Goal: Answer question/provide support: Share knowledge or assist other users

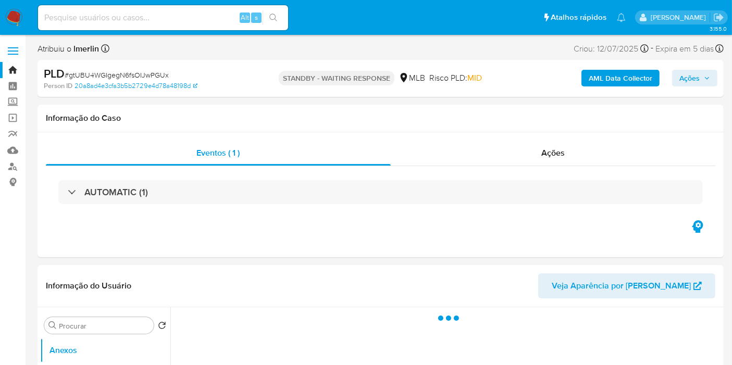
select select "10"
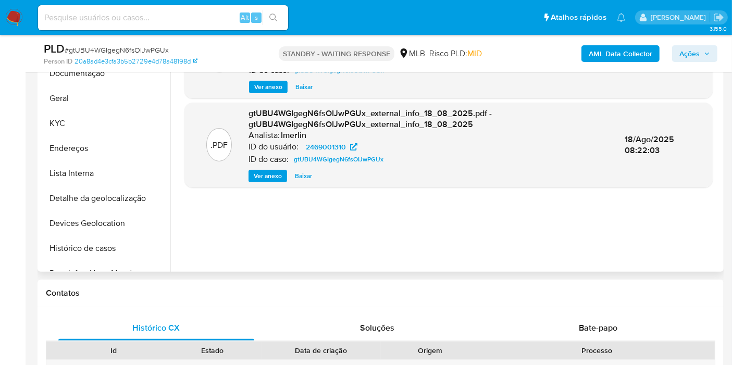
scroll to position [347, 0]
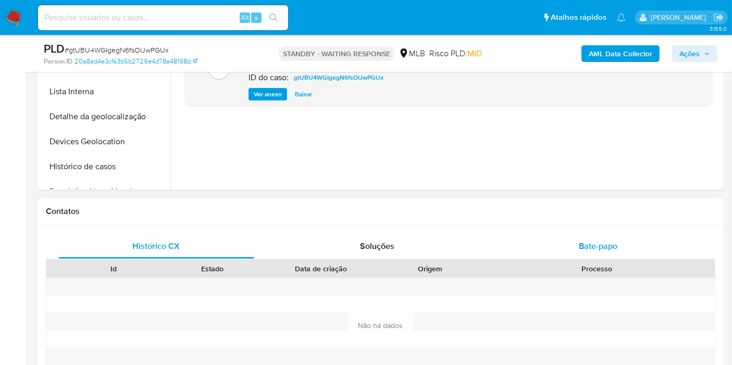
click at [558, 239] on div "Bate-papo" at bounding box center [598, 246] width 196 height 25
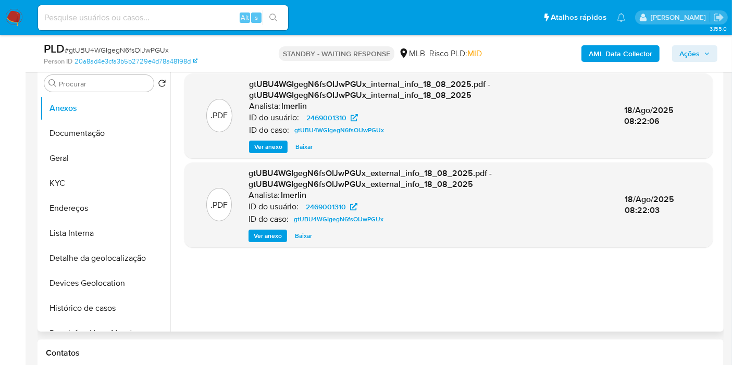
scroll to position [173, 0]
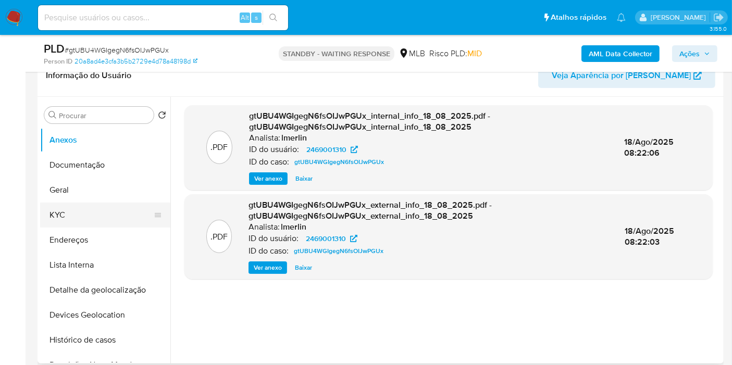
click at [98, 203] on button "KYC" at bounding box center [101, 215] width 122 height 25
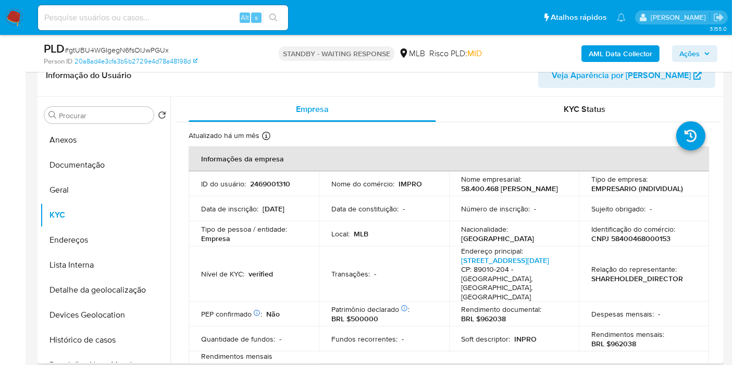
click at [282, 187] on p "2469001310" at bounding box center [270, 183] width 40 height 9
copy p "2469001310"
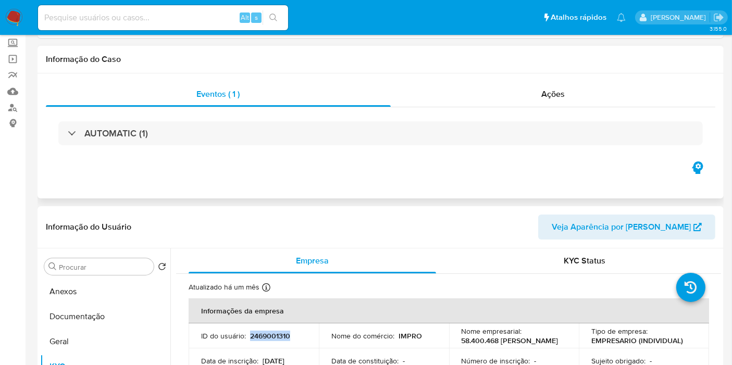
scroll to position [0, 0]
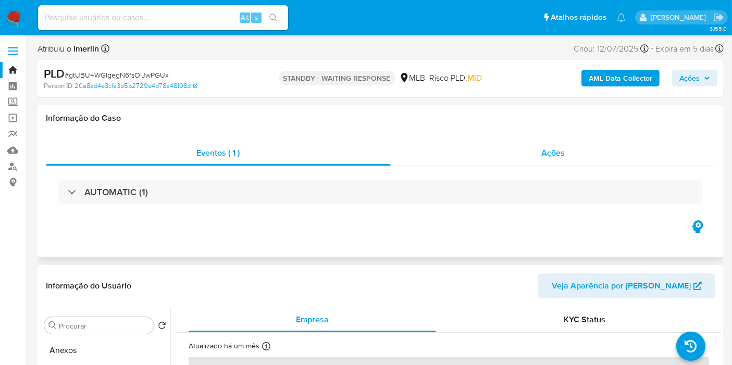
click at [536, 160] on div "Ações" at bounding box center [553, 153] width 325 height 25
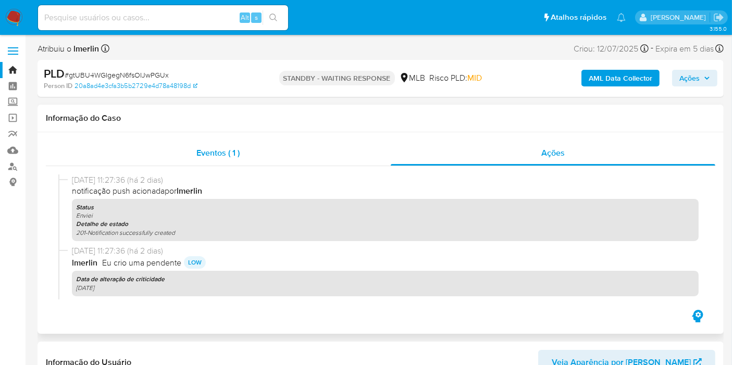
click at [201, 145] on div "Eventos ( 1 )" at bounding box center [218, 153] width 345 height 25
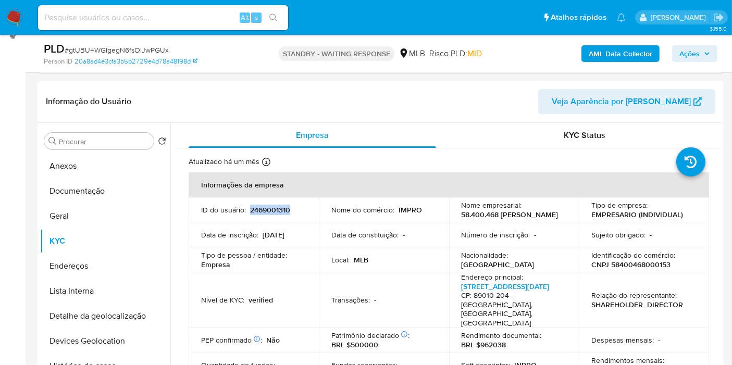
scroll to position [173, 0]
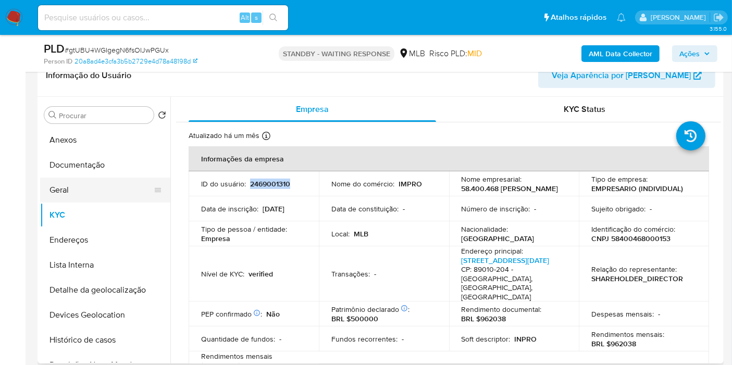
click at [83, 195] on button "Geral" at bounding box center [101, 190] width 122 height 25
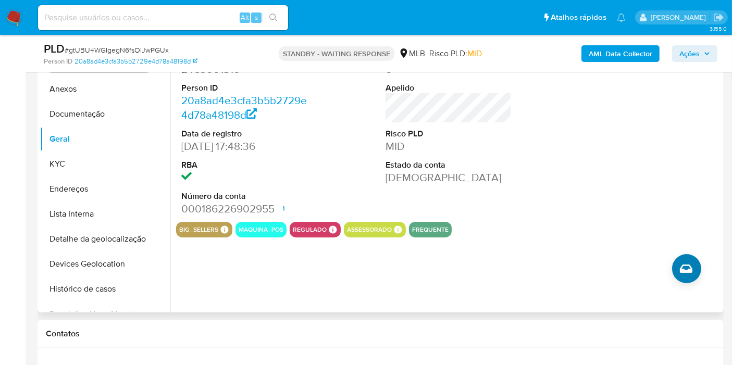
scroll to position [231, 0]
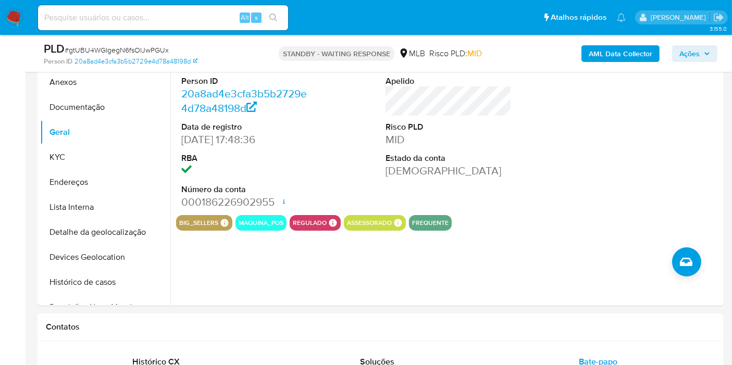
click at [111, 47] on span "# gtUBU4WGIgegN6fsOIJwPGUx" at bounding box center [117, 50] width 104 height 10
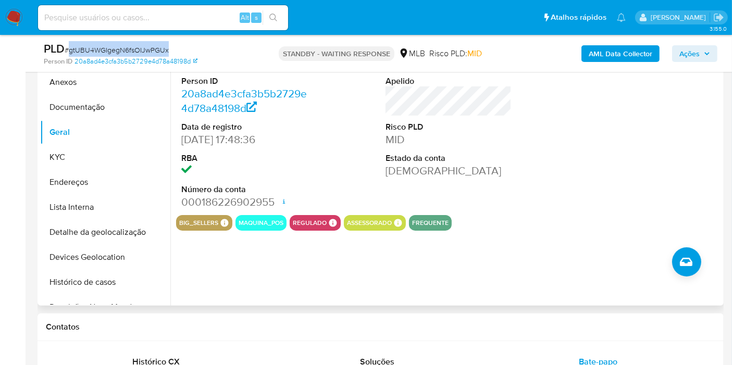
copy span "gtUBU4WGIgegN6fsOIJwPGUx"
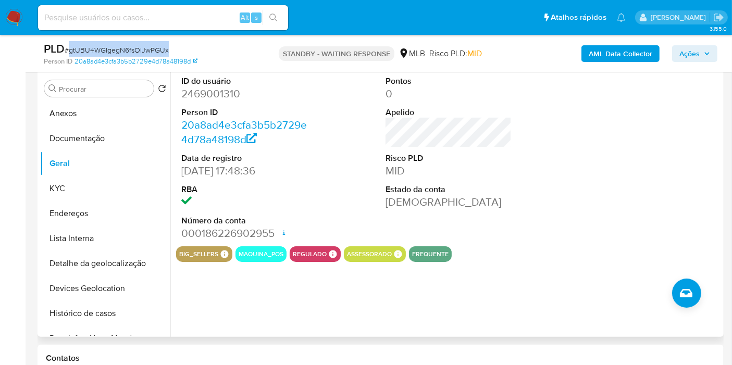
scroll to position [0, 0]
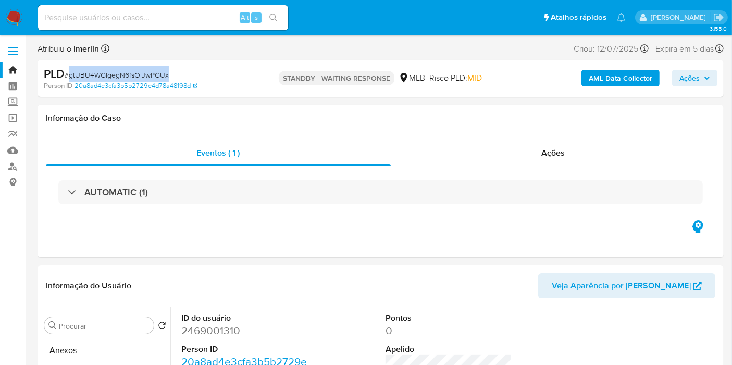
click at [7, 16] on img at bounding box center [14, 18] width 18 height 18
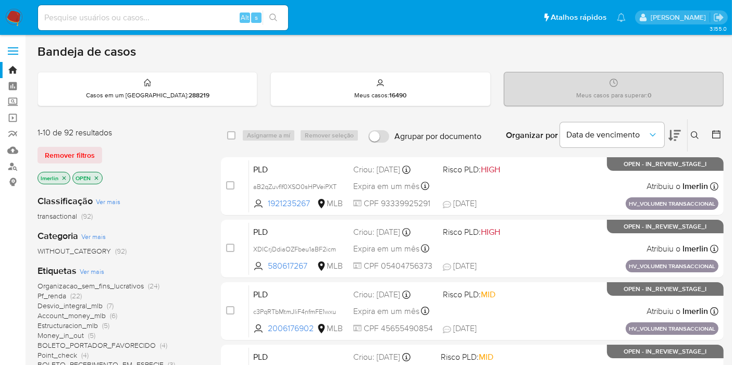
click at [93, 176] on icon "close-filter" at bounding box center [96, 178] width 6 height 6
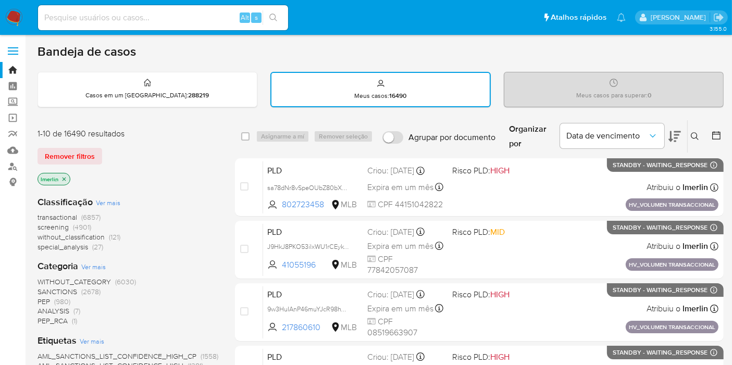
click at [63, 177] on icon "close-filter" at bounding box center [64, 179] width 6 height 6
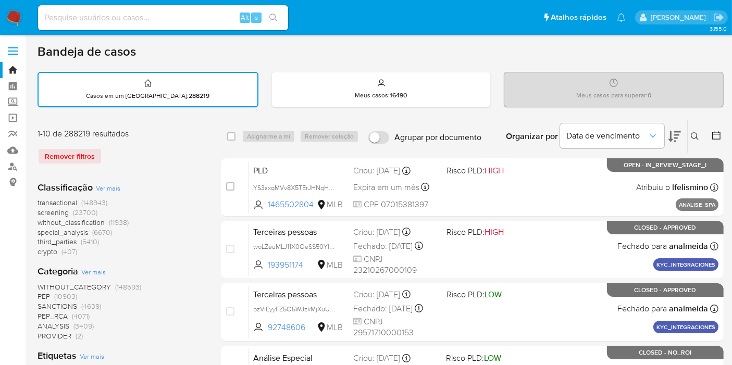
click at [697, 134] on icon at bounding box center [695, 136] width 8 height 8
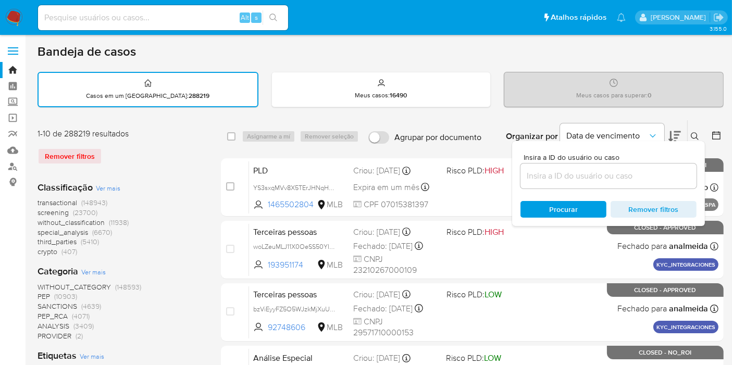
click at [559, 179] on input at bounding box center [608, 176] width 176 height 14
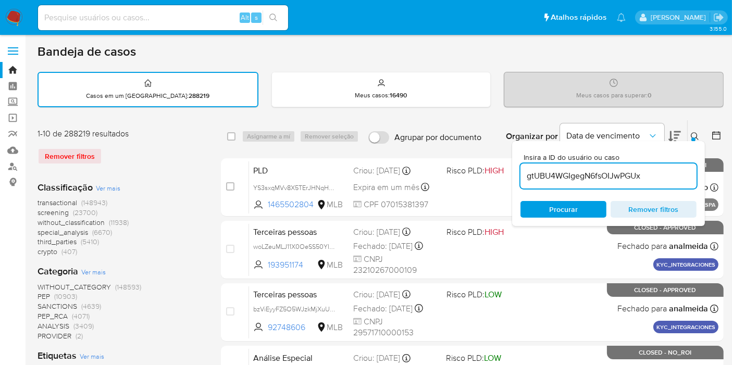
type input "gtUBU4WGIgegN6fsOIJwPGUx"
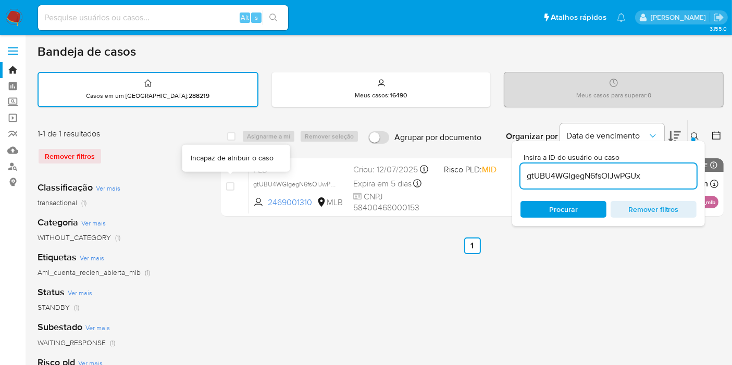
click at [247, 273] on div "select-all-cases-checkbox Asignarme a mí Remover seleção Agrupar por documento …" at bounding box center [472, 348] width 503 height 457
drag, startPoint x: 330, startPoint y: 309, endPoint x: 382, endPoint y: 303, distance: 52.9
click at [339, 310] on div "select-all-cases-checkbox Asignarme a mí Remover seleção Agrupar por documento …" at bounding box center [472, 348] width 503 height 457
click at [697, 137] on icon at bounding box center [695, 136] width 8 height 8
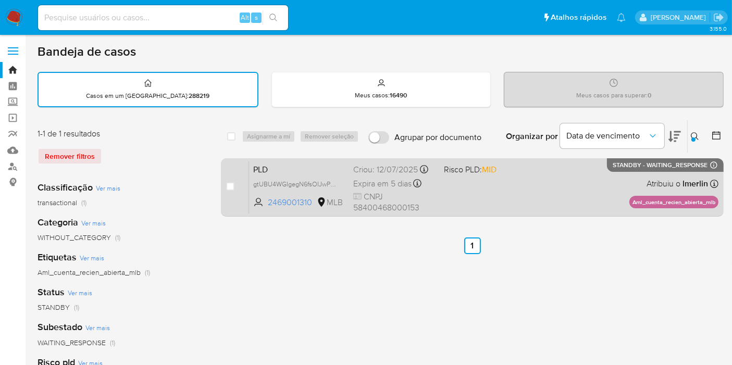
click at [290, 163] on span "PLD" at bounding box center [299, 169] width 92 height 14
drag, startPoint x: 726, startPoint y: 282, endPoint x: 409, endPoint y: 193, distance: 329.7
click at [726, 282] on main "3.155.0" at bounding box center [366, 292] width 732 height 584
click at [334, 184] on span "gtUBU4WGIgegN6fsOIJwPGUx" at bounding box center [298, 183] width 90 height 11
click at [286, 166] on span "PLD" at bounding box center [299, 169] width 92 height 14
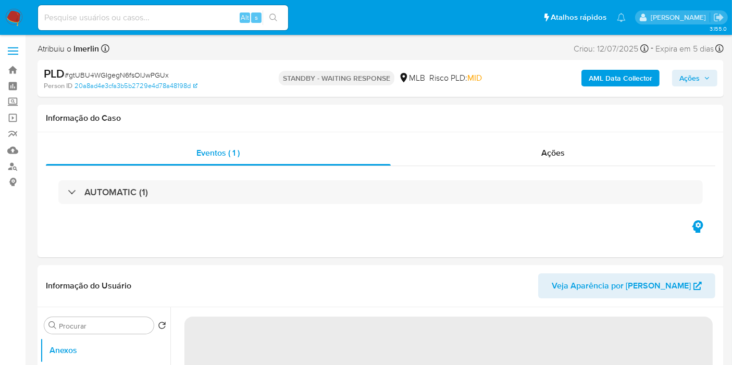
select select "10"
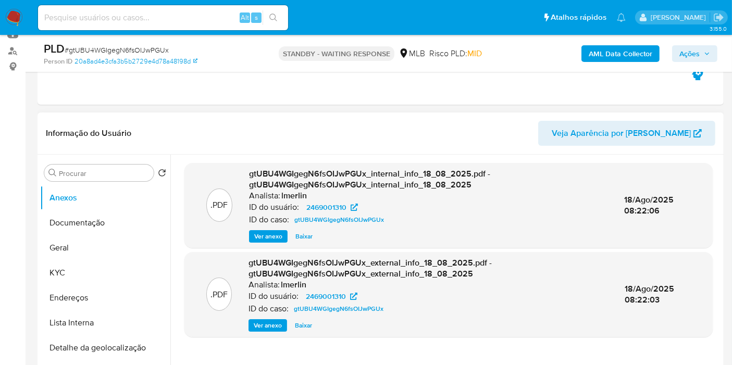
scroll to position [173, 0]
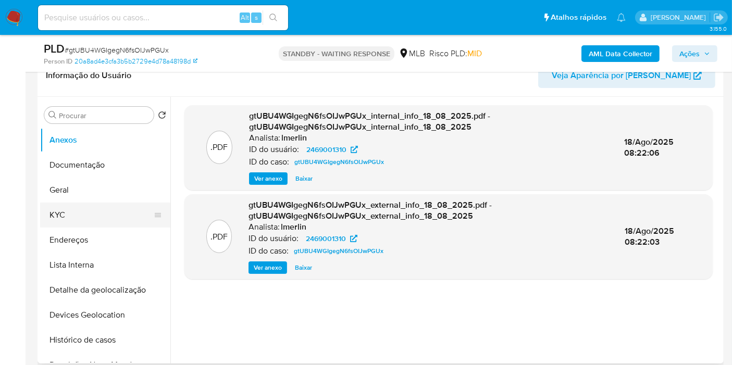
click at [125, 220] on button "KYC" at bounding box center [101, 215] width 122 height 25
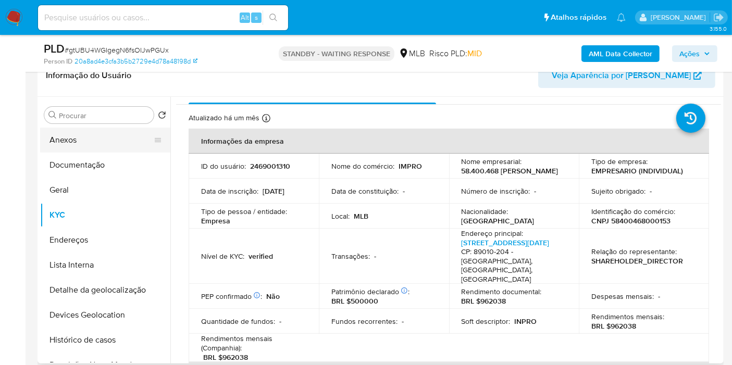
scroll to position [0, 0]
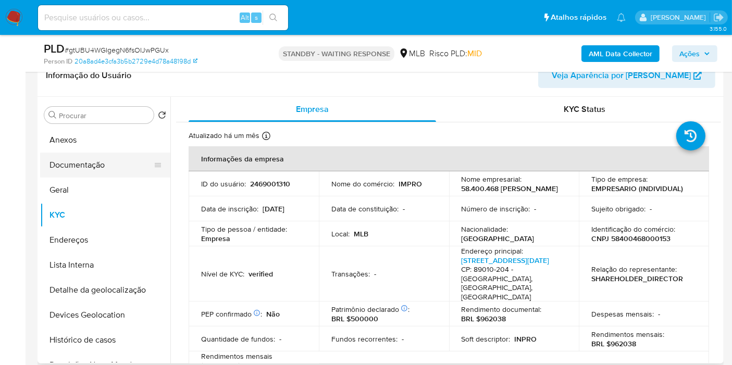
click at [96, 167] on button "Documentação" at bounding box center [101, 165] width 122 height 25
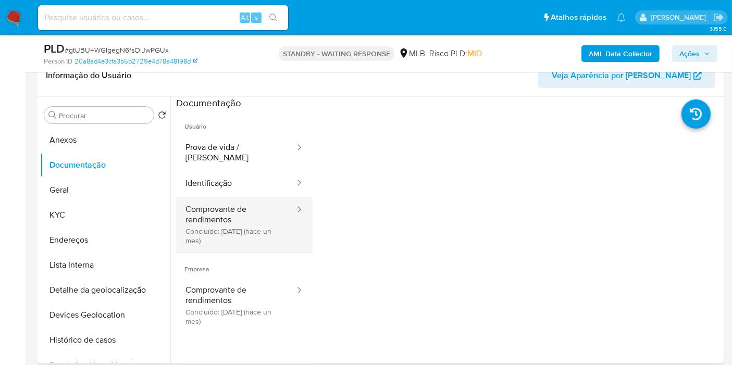
click at [256, 223] on button "Comprovante de rendimentos Concluído: [DATE] (hace un mes)" at bounding box center [236, 224] width 120 height 55
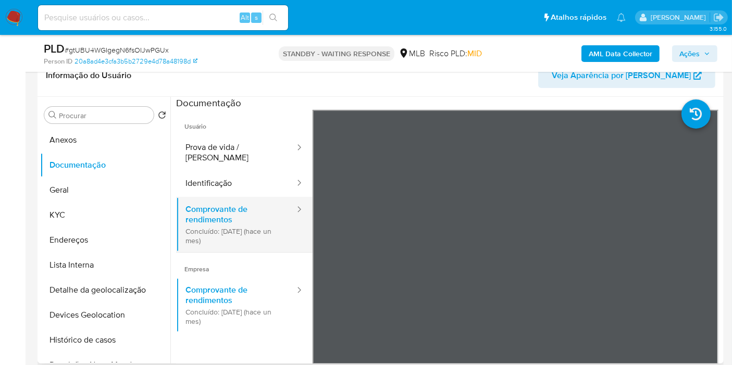
drag, startPoint x: 256, startPoint y: 223, endPoint x: 256, endPoint y: 203, distance: 19.8
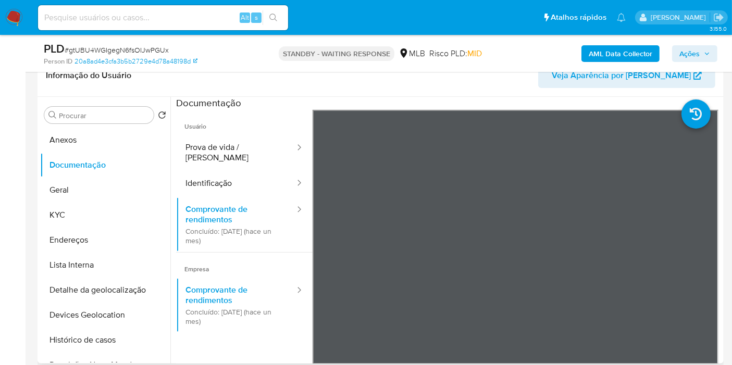
drag, startPoint x: 256, startPoint y: 203, endPoint x: 230, endPoint y: 343, distance: 142.5
click at [230, 343] on ul "Usuário Prova de vida / Selfie Identificação Comprovante de rendimentos Concluí…" at bounding box center [244, 260] width 136 height 300
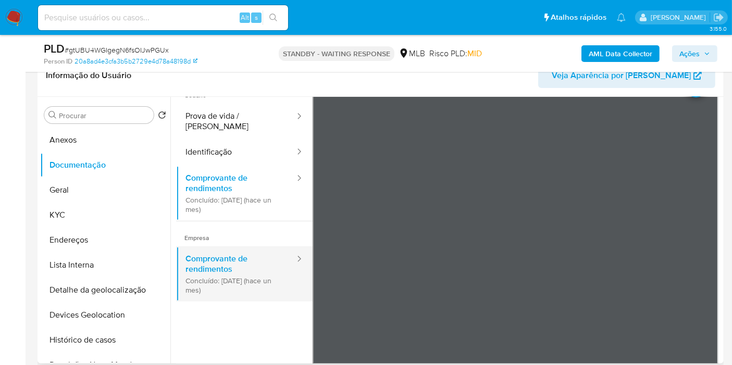
scroll to position [58, 0]
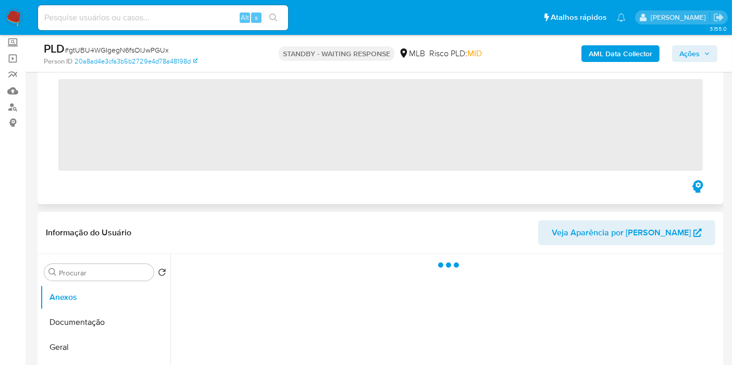
scroll to position [173, 0]
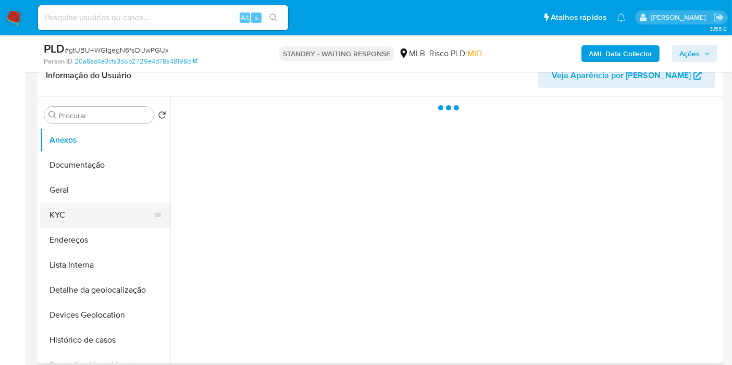
click at [89, 219] on button "KYC" at bounding box center [101, 215] width 122 height 25
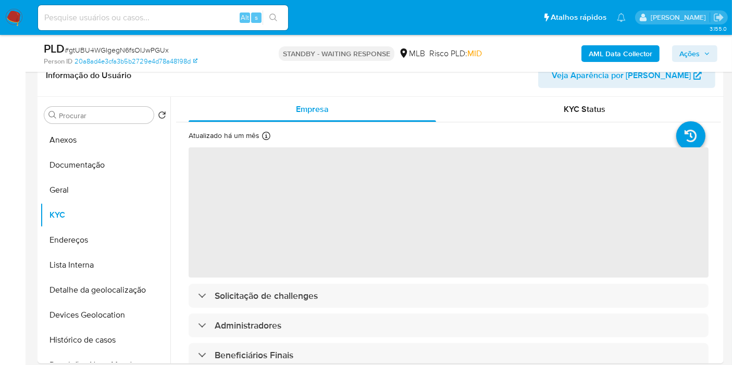
select select "10"
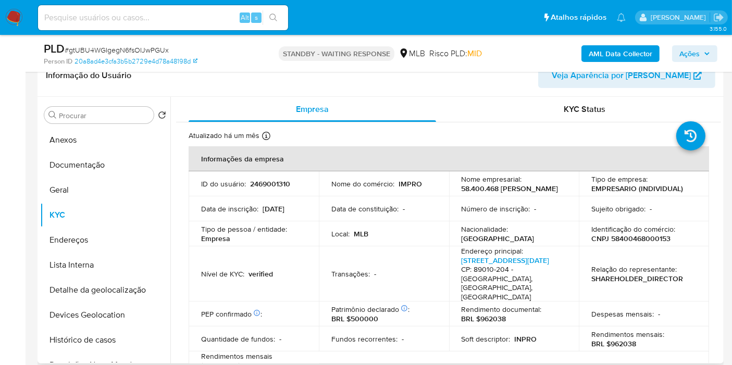
click at [624, 341] on p "BRL $962038" at bounding box center [613, 343] width 45 height 9
copy p "962038"
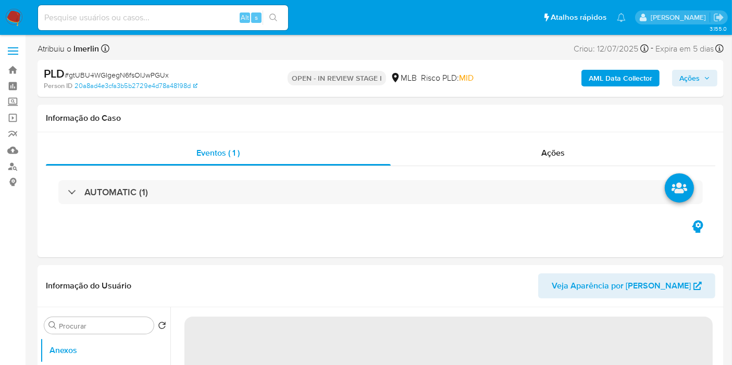
select select "10"
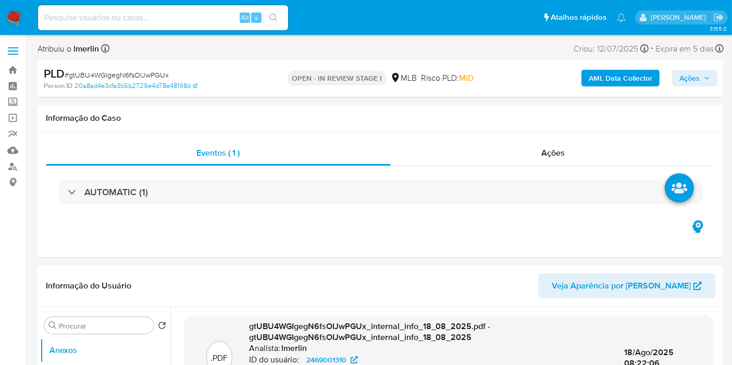
click at [634, 81] on b "AML Data Collector" at bounding box center [621, 78] width 64 height 17
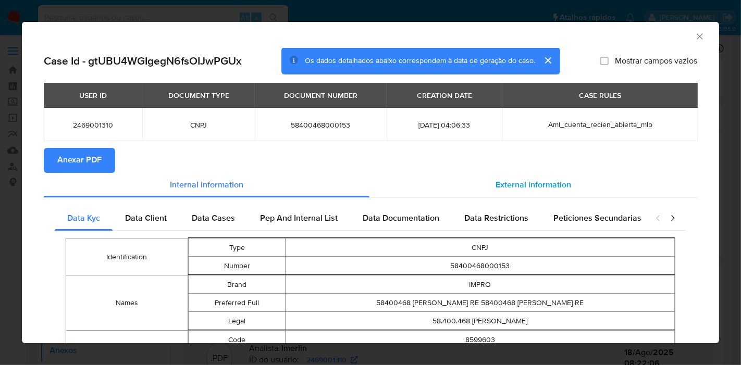
click at [520, 182] on span "External information" at bounding box center [533, 185] width 76 height 12
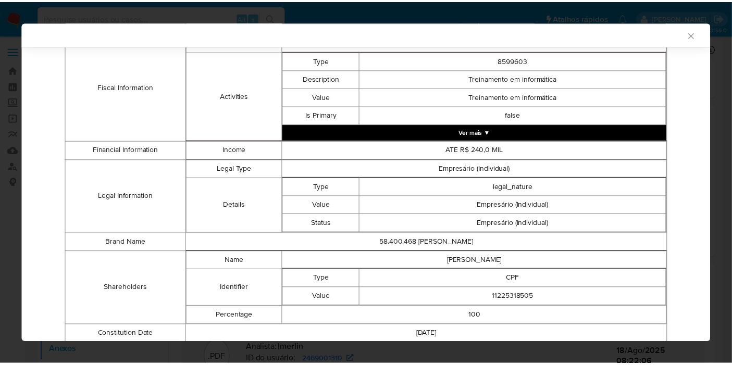
scroll to position [442, 0]
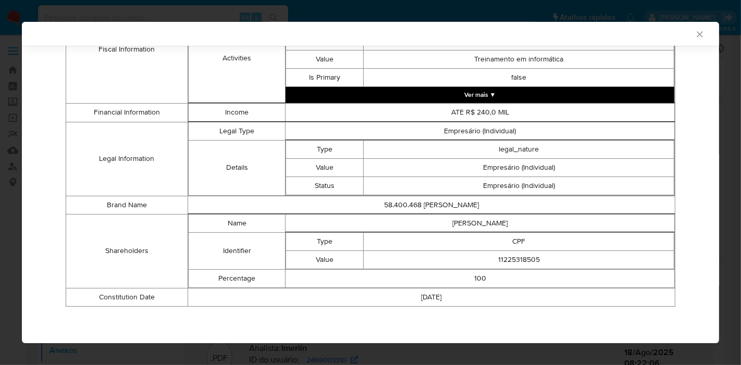
click at [471, 215] on td "[PERSON_NAME]" at bounding box center [480, 223] width 389 height 18
click at [476, 223] on td "[PERSON_NAME]" at bounding box center [480, 223] width 389 height 18
copy td "[PERSON_NAME]"
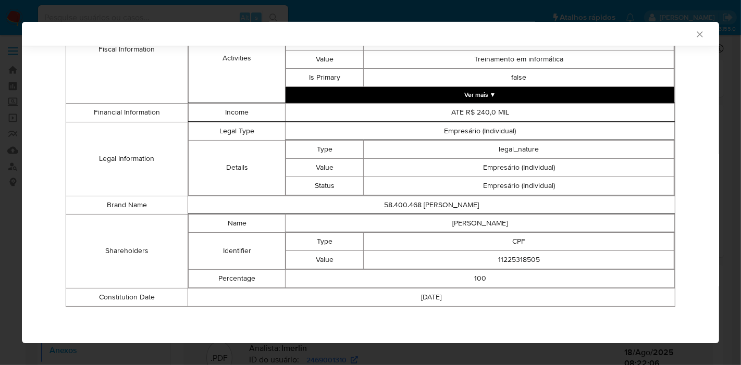
click at [506, 253] on td "11225318505" at bounding box center [519, 260] width 311 height 18
click at [508, 260] on td "11225318505" at bounding box center [519, 260] width 311 height 18
copy td "11225318505"
click at [697, 34] on icon "Fechar a janela" at bounding box center [700, 34] width 6 height 6
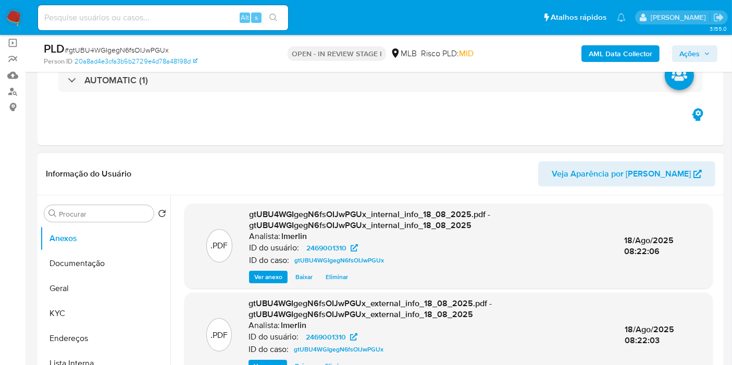
scroll to position [173, 0]
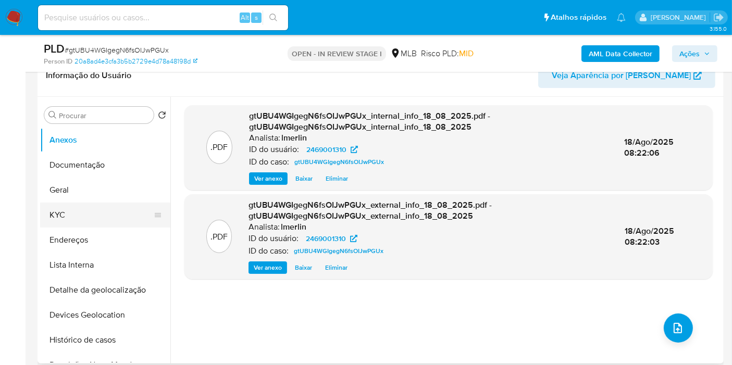
click at [88, 210] on button "KYC" at bounding box center [101, 215] width 122 height 25
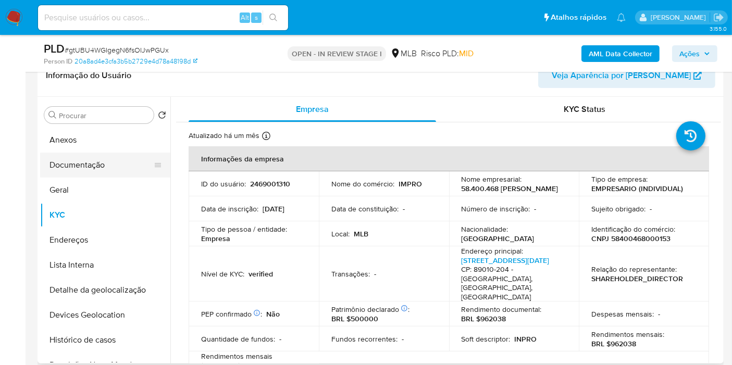
click at [104, 162] on button "Documentação" at bounding box center [101, 165] width 122 height 25
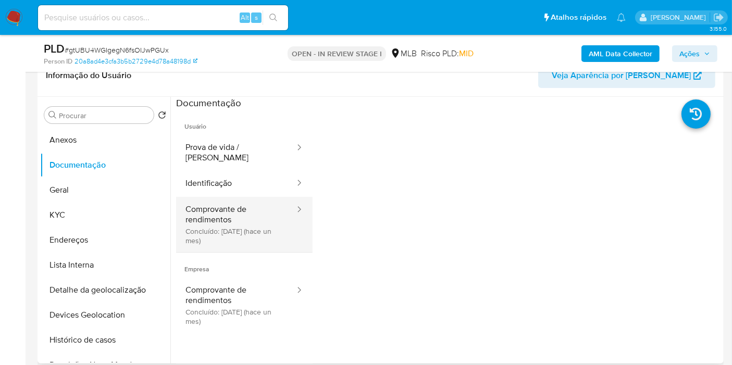
click at [264, 218] on button "Comprovante de rendimentos Concluído: [DATE] (hace un mes)" at bounding box center [236, 224] width 120 height 55
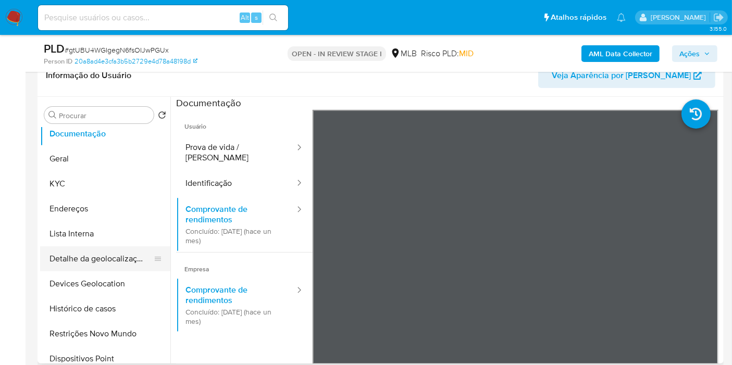
scroll to position [58, 0]
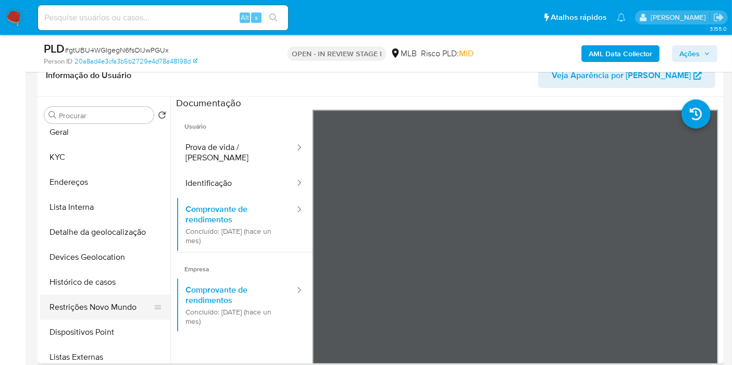
click at [108, 310] on button "Restrições Novo Mundo" at bounding box center [101, 307] width 122 height 25
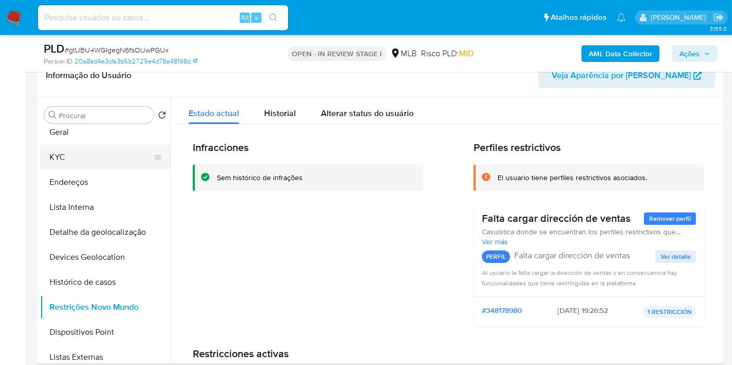
click at [76, 150] on button "KYC" at bounding box center [101, 157] width 122 height 25
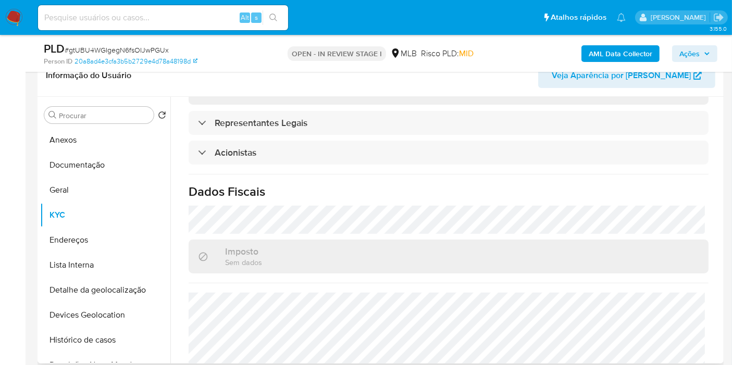
scroll to position [651, 0]
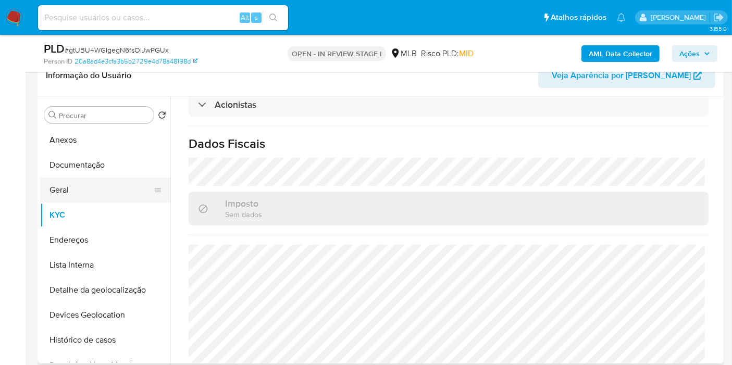
click at [70, 193] on button "Geral" at bounding box center [101, 190] width 122 height 25
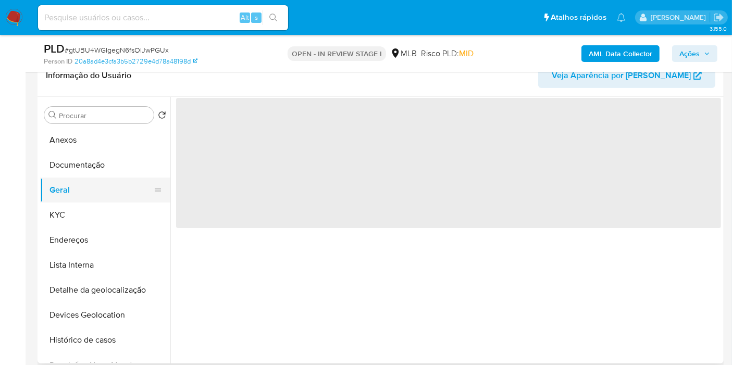
scroll to position [0, 0]
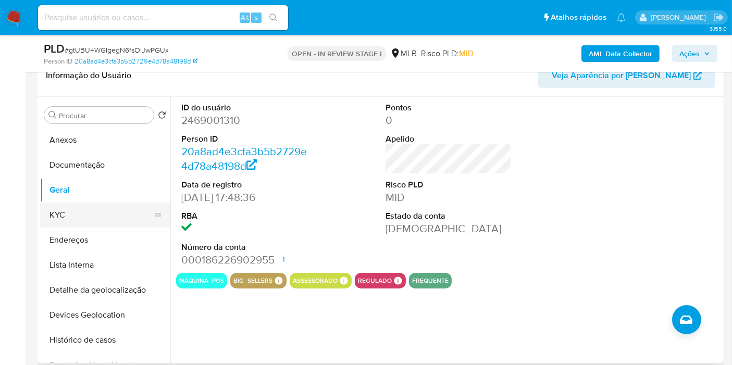
click at [126, 219] on button "KYC" at bounding box center [101, 215] width 122 height 25
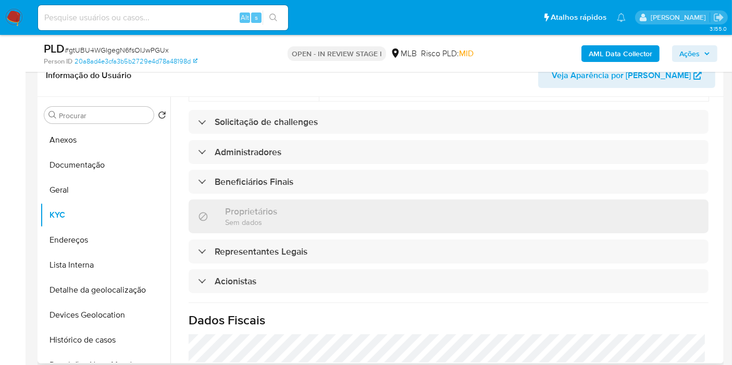
scroll to position [651, 0]
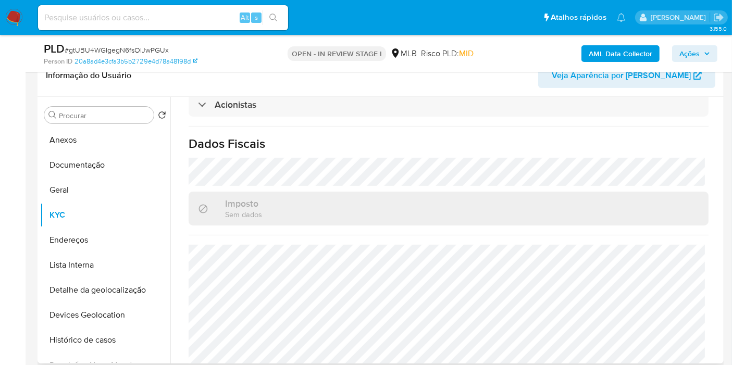
click at [108, 235] on button "Endereços" at bounding box center [105, 240] width 130 height 25
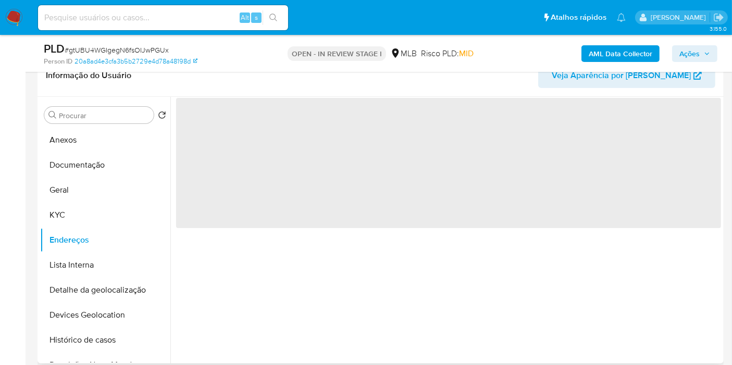
scroll to position [0, 0]
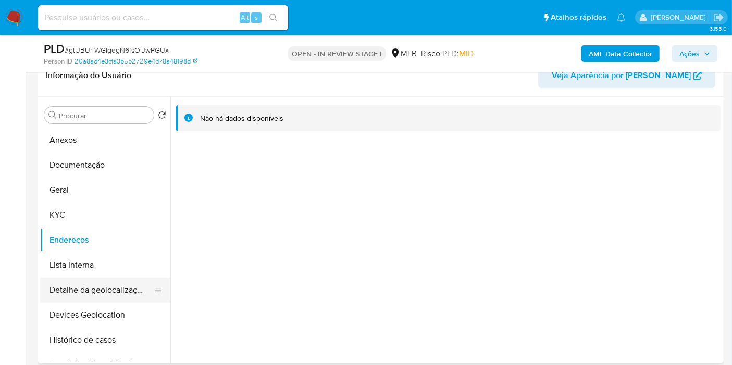
click at [100, 295] on button "Detalhe da geolocalização" at bounding box center [101, 290] width 122 height 25
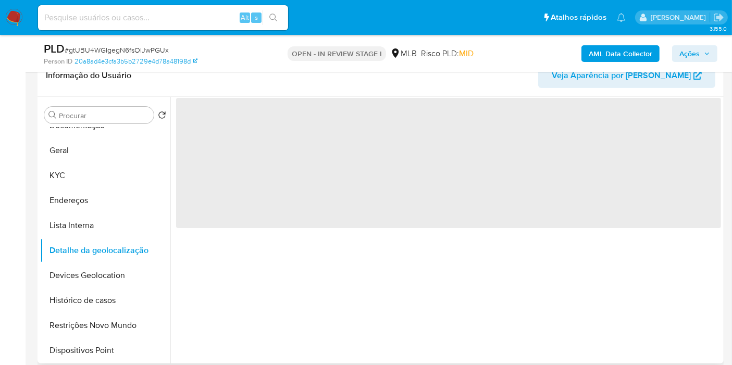
scroll to position [58, 0]
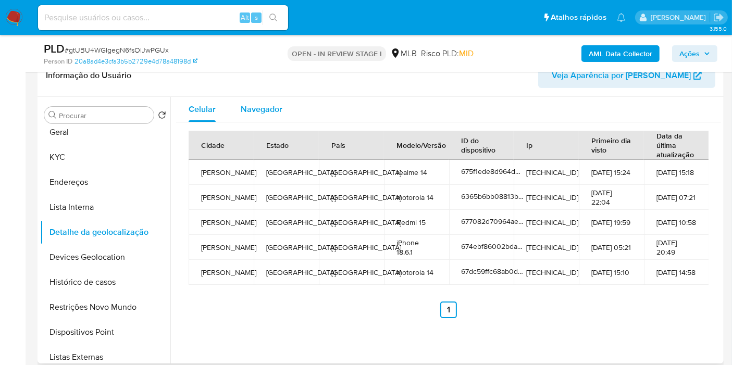
click at [256, 118] on div "Navegador" at bounding box center [262, 109] width 42 height 25
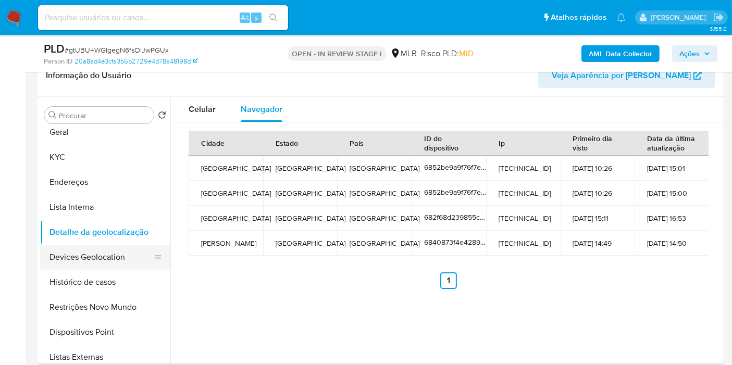
click at [109, 260] on button "Devices Geolocation" at bounding box center [101, 257] width 122 height 25
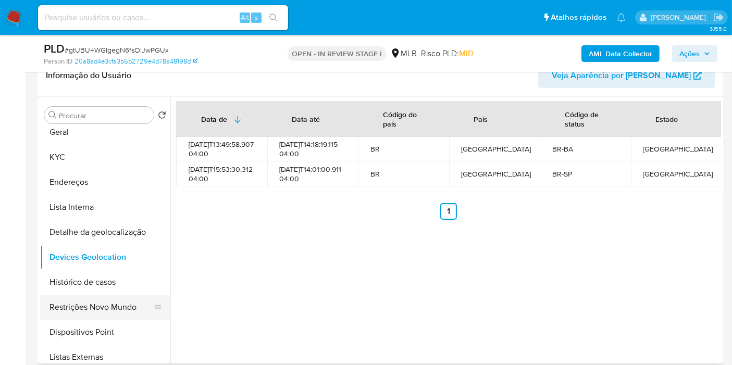
click at [96, 305] on button "Restrições Novo Mundo" at bounding box center [101, 307] width 122 height 25
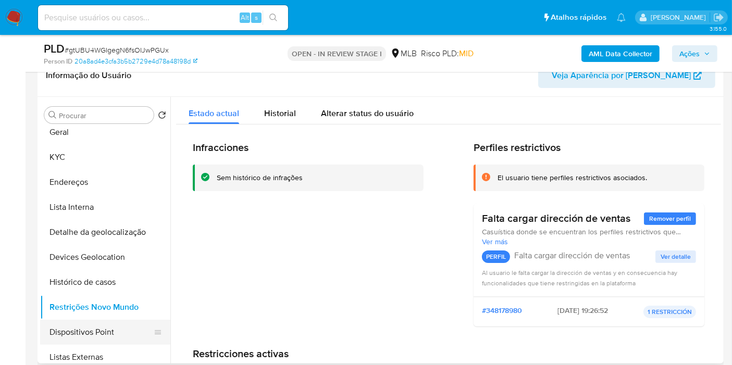
click at [102, 331] on button "Dispositivos Point" at bounding box center [101, 332] width 122 height 25
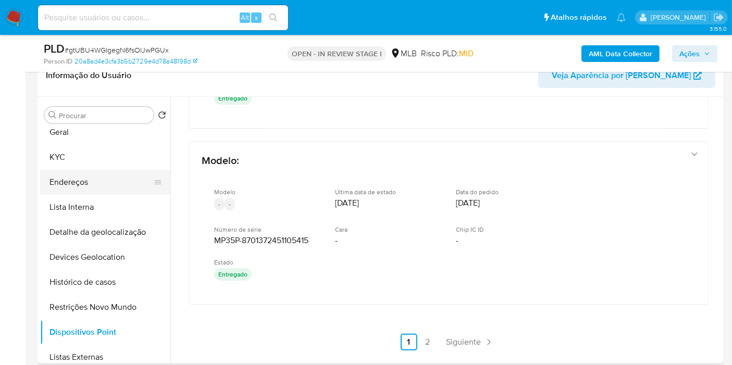
click at [95, 176] on button "Endereços" at bounding box center [101, 182] width 122 height 25
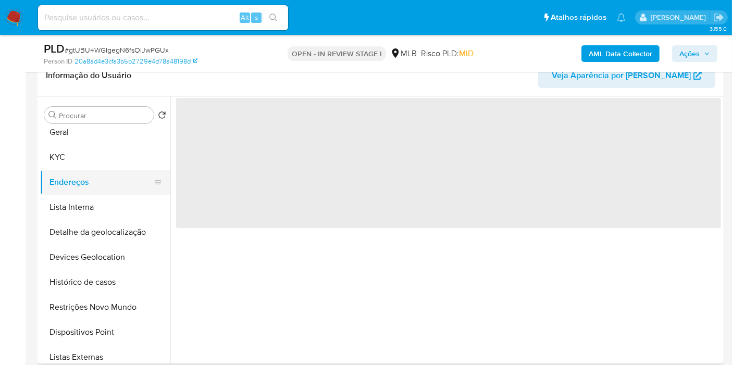
scroll to position [0, 0]
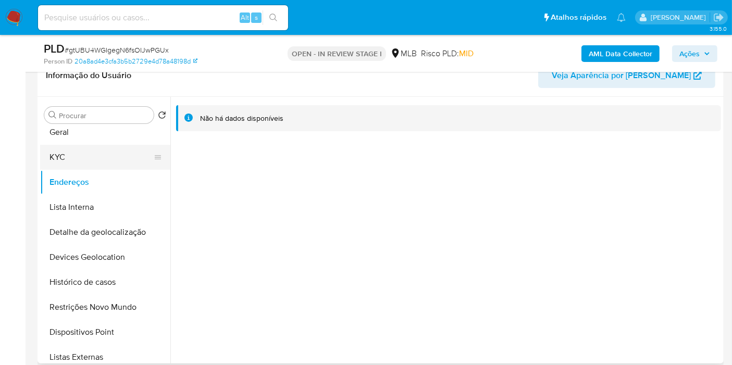
click at [105, 154] on button "KYC" at bounding box center [101, 157] width 122 height 25
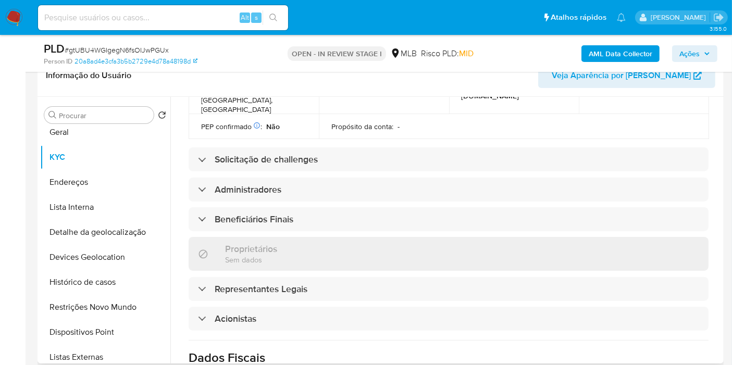
scroll to position [289, 0]
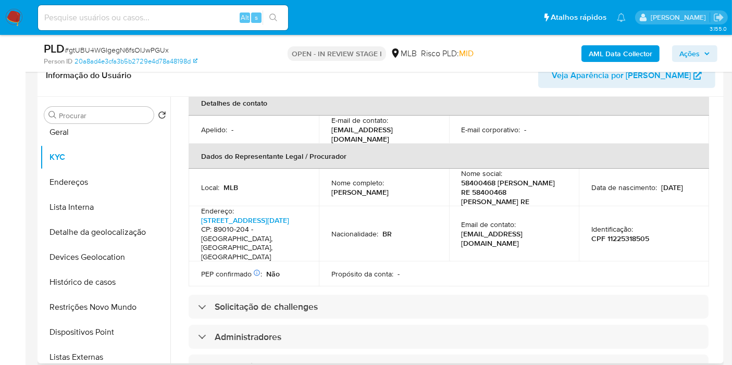
click at [611, 234] on p "CPF 11225318505" at bounding box center [620, 238] width 58 height 9
copy p "11225318505"
click at [383, 188] on p "[PERSON_NAME]" at bounding box center [359, 192] width 57 height 9
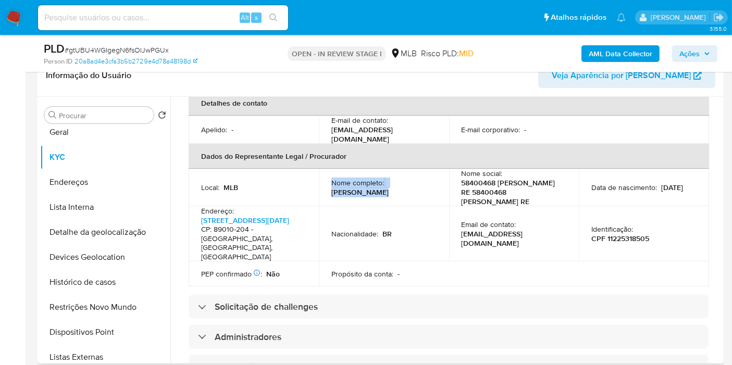
click at [383, 188] on p "[PERSON_NAME]" at bounding box center [359, 192] width 57 height 9
click at [389, 188] on p "[PERSON_NAME]" at bounding box center [359, 192] width 57 height 9
drag, startPoint x: 405, startPoint y: 183, endPoint x: 329, endPoint y: 184, distance: 75.5
click at [329, 184] on td "Nome completo : [PERSON_NAME]" at bounding box center [384, 188] width 130 height 38
copy p "[PERSON_NAME]"
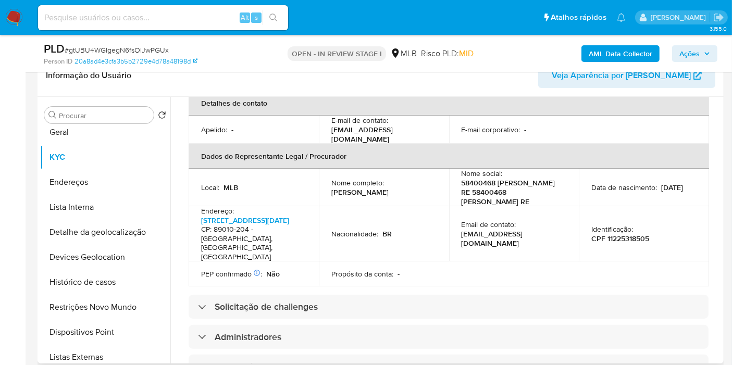
click at [641, 234] on p "CPF 11225318505" at bounding box center [620, 238] width 58 height 9
copy p "11225318505"
